Goal: Information Seeking & Learning: Learn about a topic

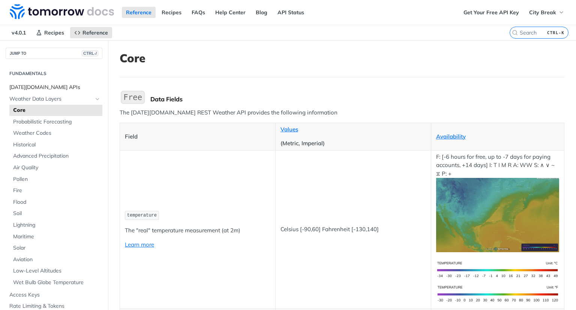
click at [45, 84] on span "[DATE][DOMAIN_NAME] APIs" at bounding box center [54, 87] width 91 height 7
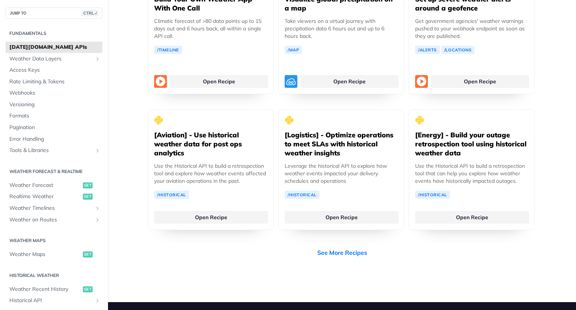
scroll to position [1808, 0]
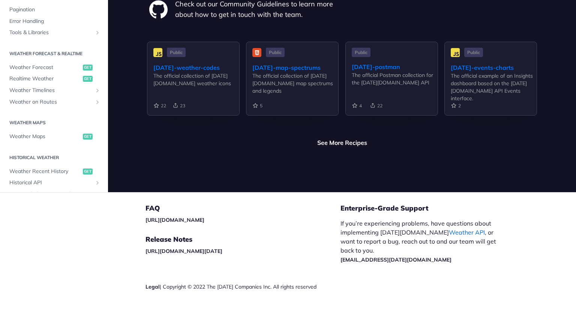
click at [449, 228] on link "Weather API" at bounding box center [467, 231] width 36 height 7
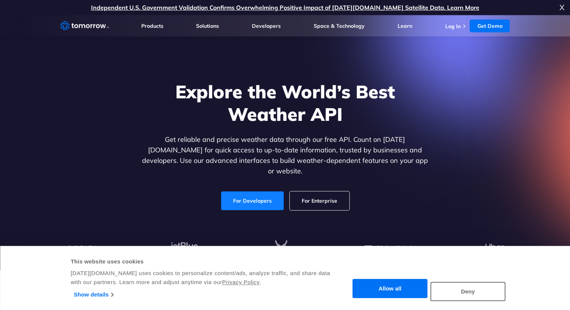
click at [253, 198] on link "For Developers" at bounding box center [252, 200] width 63 height 19
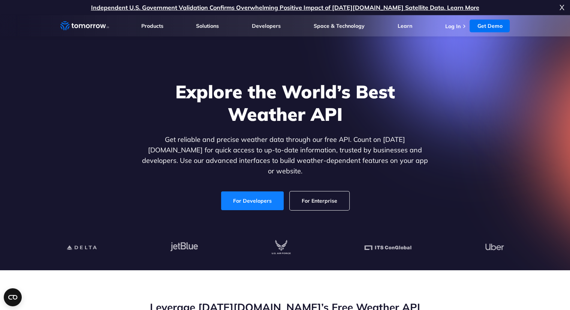
click at [248, 192] on link "For Developers" at bounding box center [252, 200] width 63 height 19
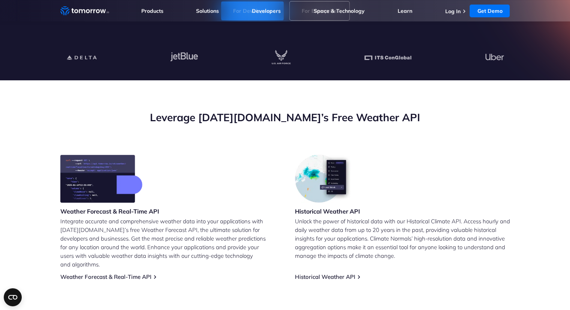
scroll to position [194, 0]
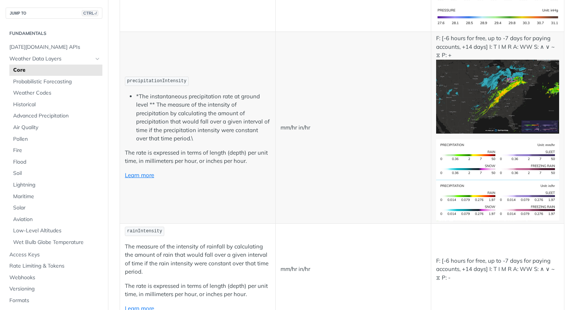
scroll to position [1359, 0]
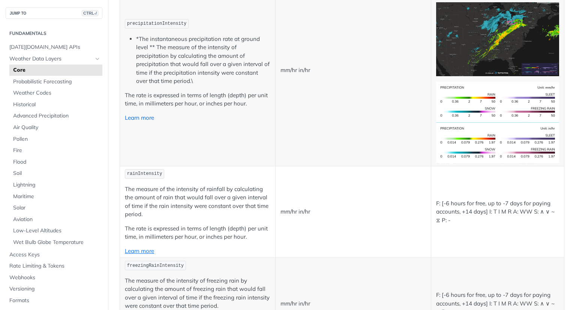
click at [136, 114] on link "Learn more" at bounding box center [139, 117] width 29 height 7
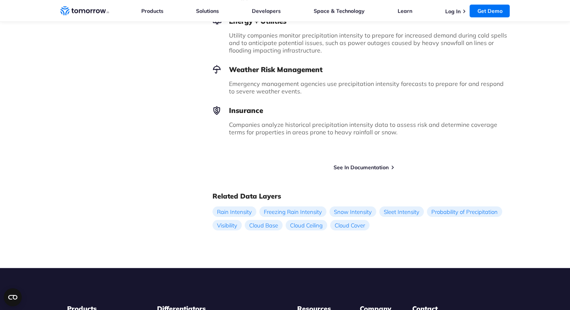
scroll to position [595, 0]
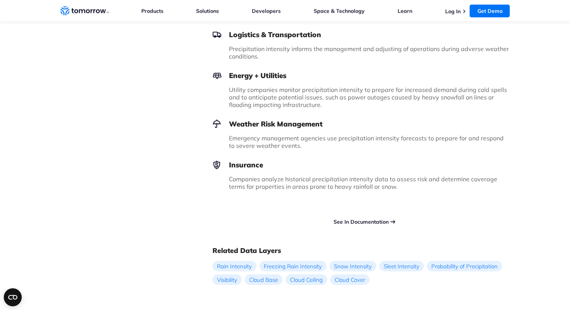
click at [362, 218] on link "See In Documentation" at bounding box center [361, 221] width 55 height 7
